Goal: Navigation & Orientation: Find specific page/section

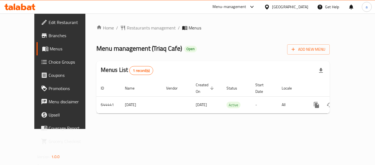
click at [306, 8] on div "[GEOGRAPHIC_DATA]" at bounding box center [290, 7] width 36 height 6
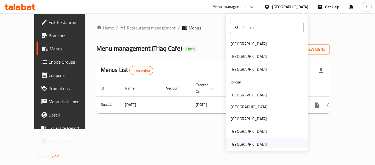
click at [266, 146] on div "[GEOGRAPHIC_DATA]" at bounding box center [267, 144] width 82 height 13
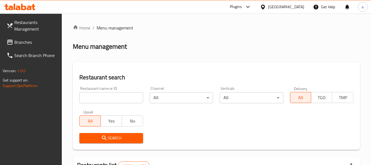
click at [30, 42] on span "Branches" at bounding box center [35, 42] width 43 height 7
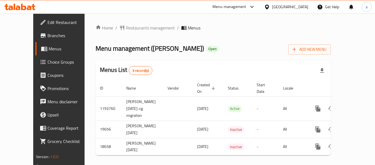
click at [277, 7] on div "[GEOGRAPHIC_DATA]" at bounding box center [290, 7] width 36 height 6
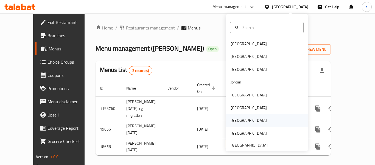
click at [234, 121] on div "[GEOGRAPHIC_DATA]" at bounding box center [249, 120] width 36 height 6
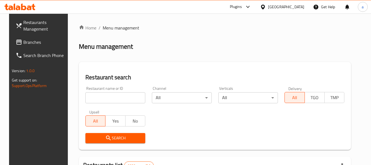
click at [34, 43] on span "Branches" at bounding box center [44, 42] width 43 height 7
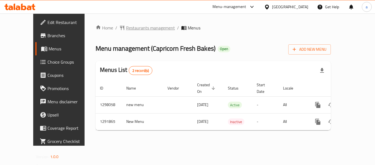
click at [126, 27] on span "Restaurants management" at bounding box center [150, 27] width 49 height 7
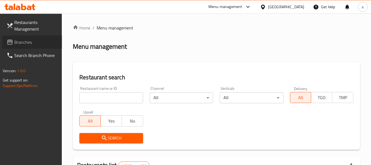
click at [31, 40] on span "Branches" at bounding box center [35, 42] width 43 height 7
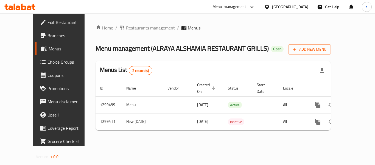
click at [279, 8] on div "[GEOGRAPHIC_DATA]" at bounding box center [290, 7] width 36 height 6
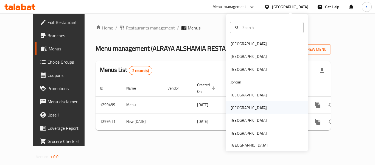
click at [242, 107] on div "Oman" at bounding box center [267, 107] width 82 height 13
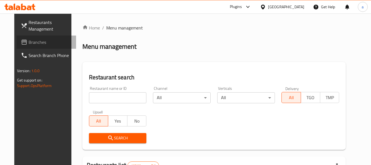
click at [29, 44] on span "Branches" at bounding box center [50, 42] width 43 height 7
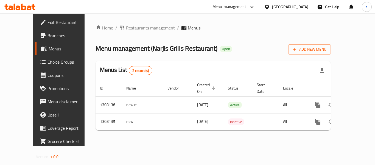
click at [270, 5] on icon at bounding box center [267, 7] width 6 height 6
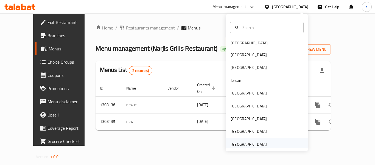
drag, startPoint x: 289, startPoint y: 5, endPoint x: 257, endPoint y: 140, distance: 138.9
click at [257, 140] on div "[GEOGRAPHIC_DATA]" at bounding box center [248, 144] width 45 height 13
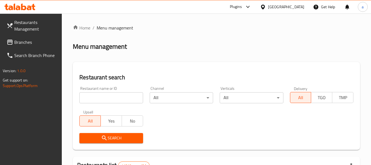
click at [25, 30] on span "Restaurants Management" at bounding box center [35, 25] width 43 height 13
click at [25, 43] on span "Branches" at bounding box center [35, 42] width 43 height 7
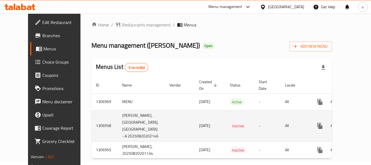
scroll to position [13, 0]
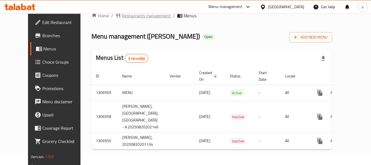
click at [122, 17] on span "Restaurants management" at bounding box center [146, 15] width 49 height 7
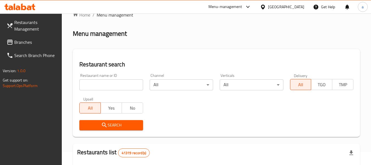
click at [21, 46] on link "Branches" at bounding box center [32, 41] width 60 height 13
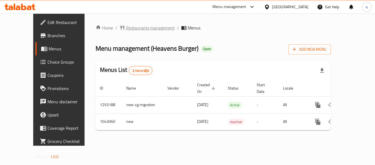
click at [126, 27] on span "Restaurants management" at bounding box center [150, 27] width 49 height 7
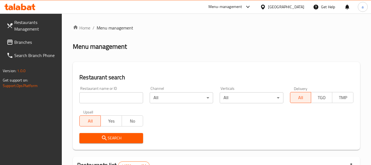
click at [29, 42] on span "Branches" at bounding box center [35, 42] width 43 height 7
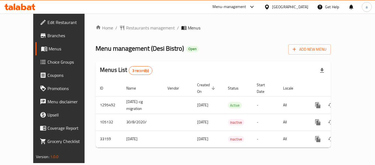
click at [110, 32] on div "Home / Restaurants management / Menus Menu management ( Desi Bistro ) Open Add …" at bounding box center [213, 87] width 235 height 127
drag, startPoint x: 110, startPoint y: 32, endPoint x: 108, endPoint y: 26, distance: 6.9
click at [126, 26] on span "Restaurants management" at bounding box center [150, 27] width 49 height 7
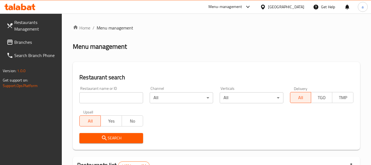
click at [46, 40] on span "Branches" at bounding box center [35, 42] width 43 height 7
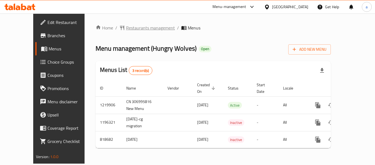
click at [140, 29] on span "Restaurants management" at bounding box center [150, 27] width 49 height 7
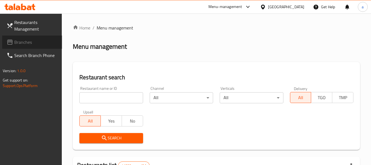
click at [38, 40] on span "Branches" at bounding box center [35, 42] width 43 height 7
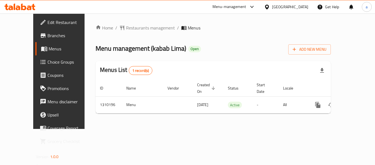
click at [288, 9] on div "[GEOGRAPHIC_DATA]" at bounding box center [290, 7] width 36 height 6
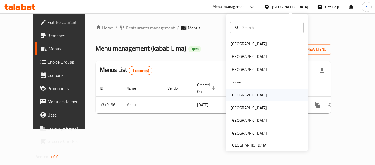
click at [232, 91] on div "[GEOGRAPHIC_DATA]" at bounding box center [248, 94] width 45 height 13
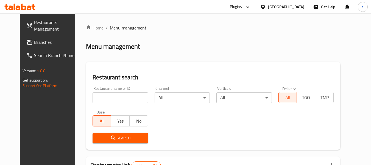
click at [51, 46] on link "Branches" at bounding box center [52, 41] width 60 height 13
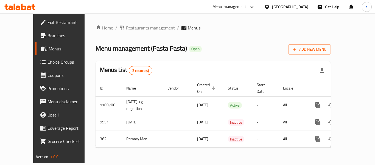
click at [270, 8] on icon at bounding box center [267, 7] width 6 height 6
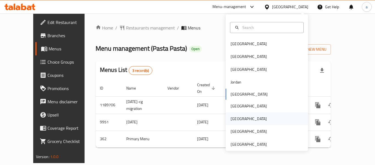
click at [239, 118] on div "Qatar" at bounding box center [248, 118] width 45 height 13
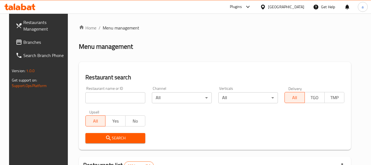
click at [29, 41] on span "Branches" at bounding box center [44, 42] width 43 height 7
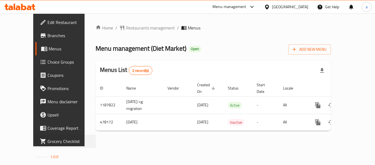
click at [29, 143] on div "Grocery Checklist" at bounding box center [62, 140] width 67 height 13
click at [138, 25] on span "Restaurants management" at bounding box center [150, 27] width 49 height 7
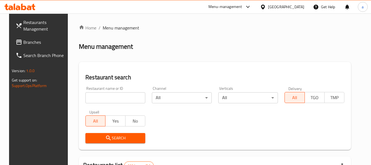
click at [27, 45] on span "Branches" at bounding box center [44, 42] width 43 height 7
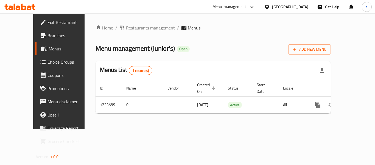
click at [303, 7] on div "[GEOGRAPHIC_DATA]" at bounding box center [290, 7] width 36 height 6
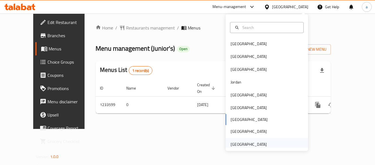
click at [253, 145] on div "[GEOGRAPHIC_DATA]" at bounding box center [249, 144] width 36 height 6
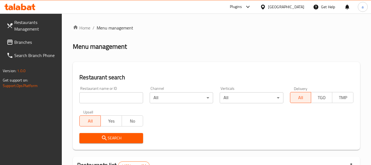
click at [32, 42] on span "Branches" at bounding box center [35, 42] width 43 height 7
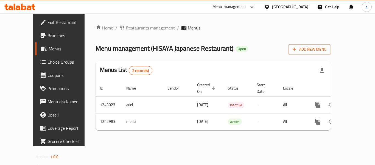
click at [132, 25] on span "Restaurants management" at bounding box center [150, 27] width 49 height 7
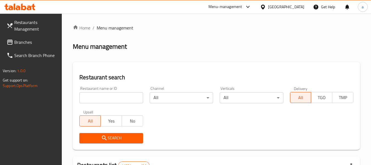
click at [21, 39] on span "Branches" at bounding box center [35, 42] width 43 height 7
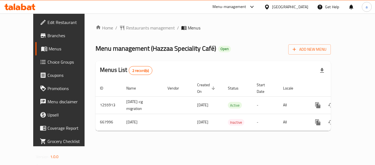
click at [280, 7] on div "[GEOGRAPHIC_DATA]" at bounding box center [290, 7] width 36 height 6
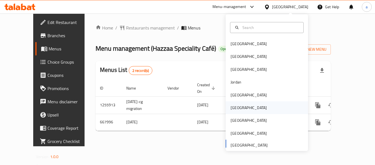
click at [232, 108] on div "[GEOGRAPHIC_DATA]" at bounding box center [249, 107] width 36 height 6
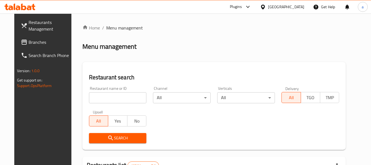
click at [31, 41] on span "Branches" at bounding box center [50, 42] width 43 height 7
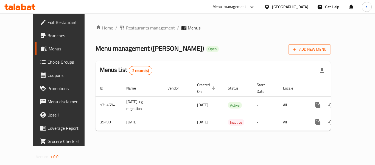
click at [269, 8] on icon at bounding box center [267, 6] width 4 height 5
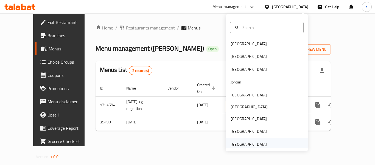
click at [254, 147] on div "[GEOGRAPHIC_DATA]" at bounding box center [249, 144] width 36 height 6
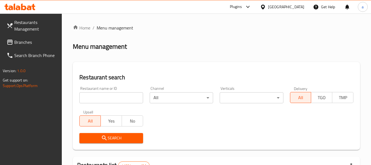
click at [26, 44] on span "Branches" at bounding box center [35, 42] width 43 height 7
